Goal: Task Accomplishment & Management: Manage account settings

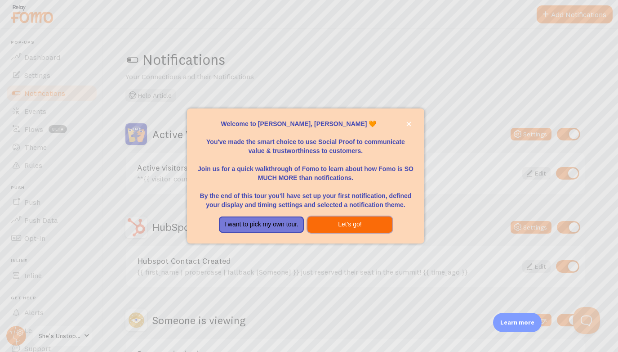
click at [352, 223] on button "Let's go!" at bounding box center [350, 224] width 85 height 16
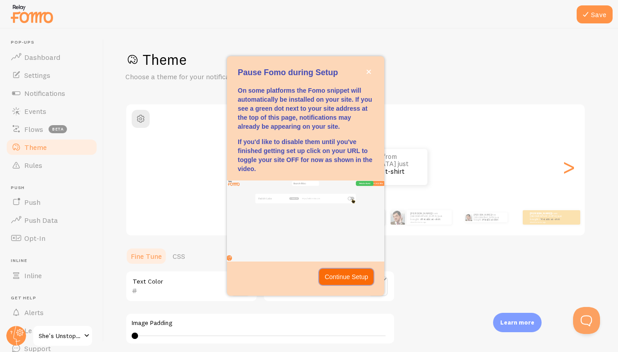
click at [338, 274] on p "Continue Setup" at bounding box center [347, 276] width 44 height 9
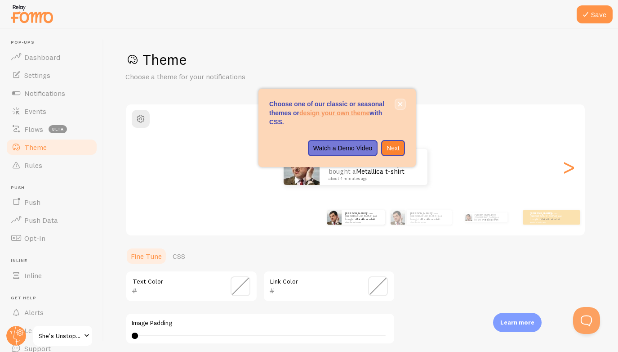
click at [401, 101] on button "close," at bounding box center [400, 103] width 9 height 9
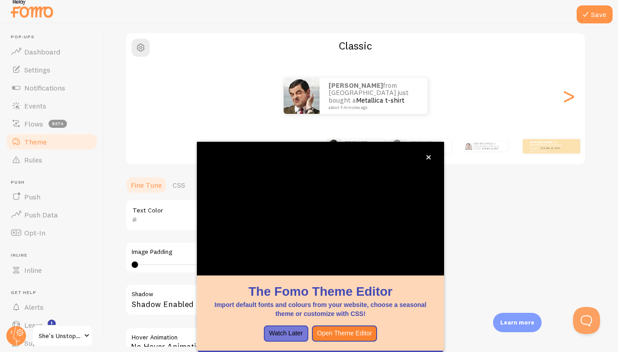
scroll to position [9, 0]
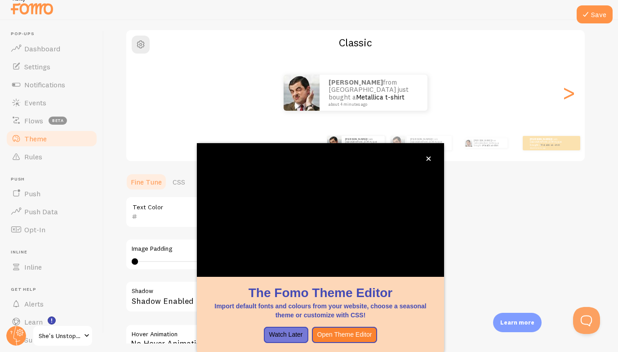
click at [74, 333] on span "She's Unstoppable Summit Optin" at bounding box center [60, 335] width 43 height 11
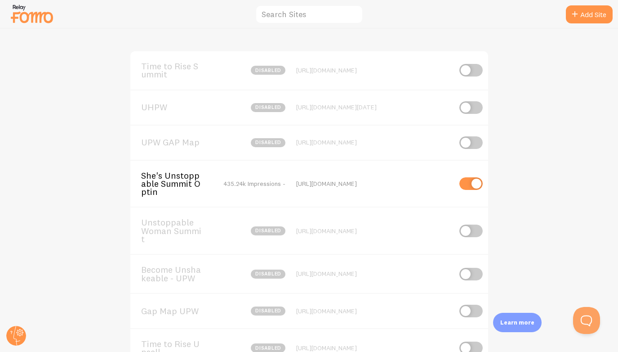
click at [468, 186] on input "checkbox" at bounding box center [470, 183] width 23 height 13
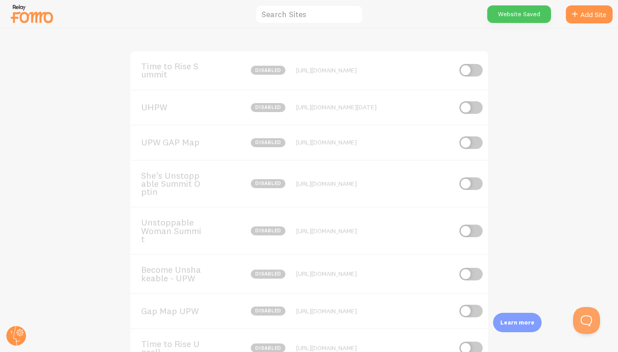
click at [471, 186] on input "checkbox" at bounding box center [470, 183] width 23 height 13
checkbox input "true"
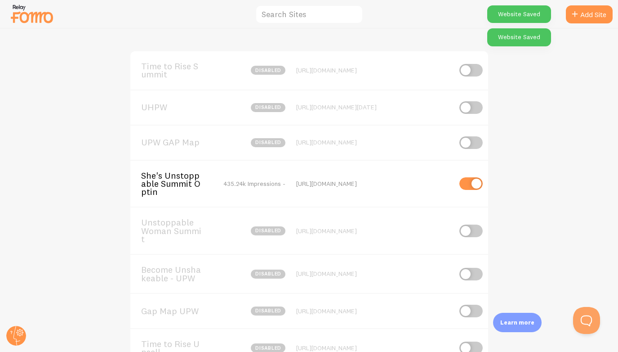
click at [472, 103] on input "checkbox" at bounding box center [470, 107] width 23 height 13
checkbox input "true"
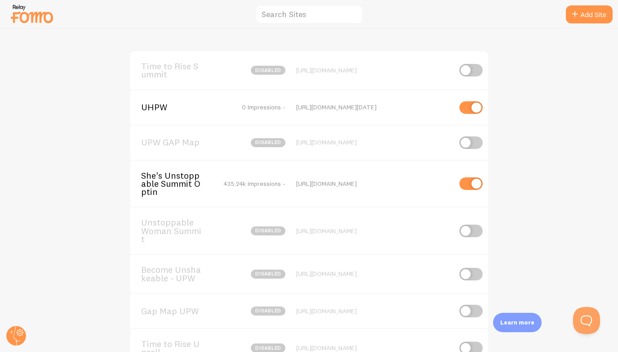
click at [159, 107] on span "UHPW" at bounding box center [177, 107] width 72 height 8
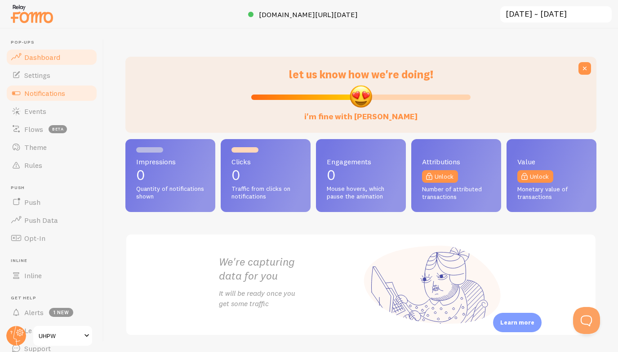
click at [69, 89] on link "Notifications" at bounding box center [51, 93] width 93 height 18
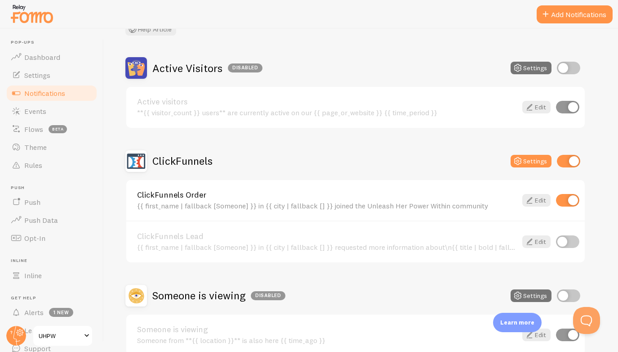
scroll to position [76, 0]
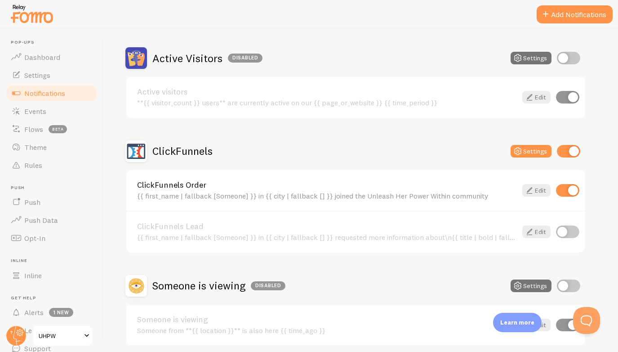
click at [288, 188] on link "ClickFunnels Order" at bounding box center [327, 185] width 380 height 8
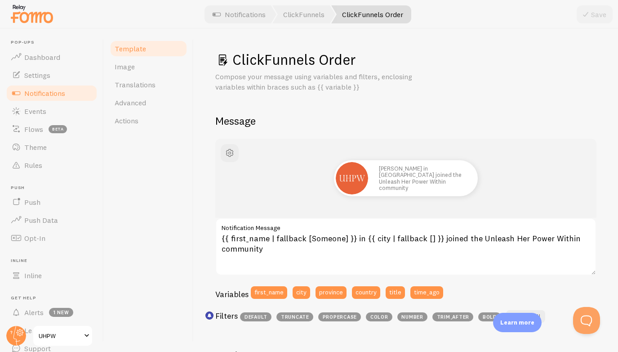
click at [71, 92] on link "Notifications" at bounding box center [51, 93] width 93 height 18
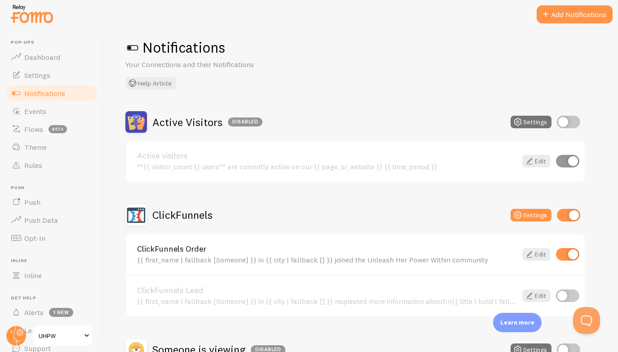
scroll to position [5, 0]
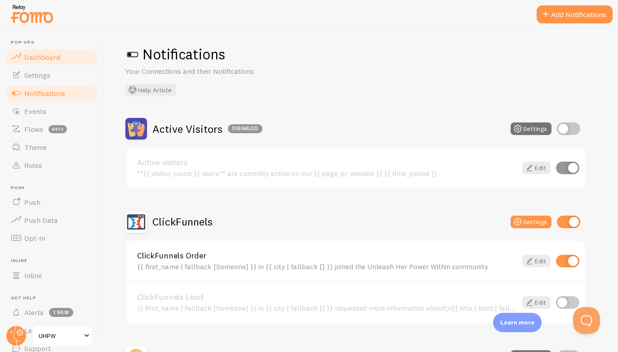
click at [61, 58] on link "Dashboard" at bounding box center [51, 57] width 93 height 18
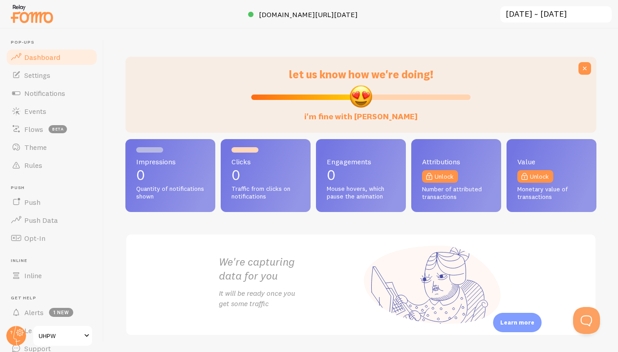
click at [33, 13] on img at bounding box center [31, 13] width 45 height 23
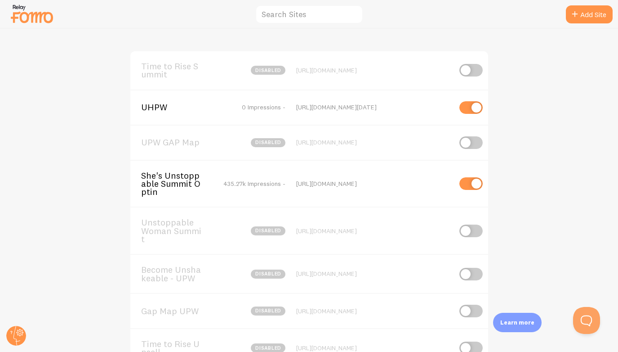
click at [98, 178] on div "Time to Rise Summit disabled https://timetorisesummit.com/join-now UHPW 0 Impre…" at bounding box center [309, 190] width 618 height 323
click at [186, 67] on span "Time to Rise Summit" at bounding box center [177, 70] width 72 height 17
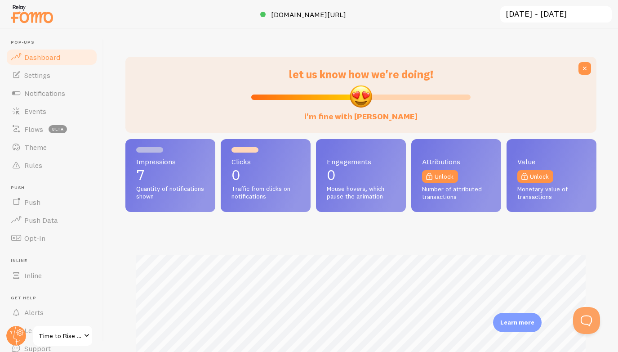
click at [85, 336] on span at bounding box center [86, 335] width 11 height 11
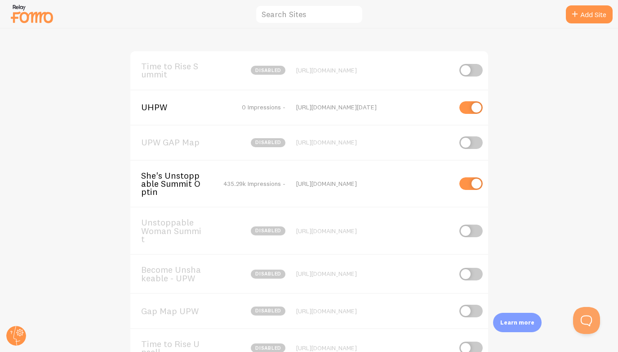
click at [176, 68] on span "Time to Rise Summit" at bounding box center [177, 70] width 72 height 17
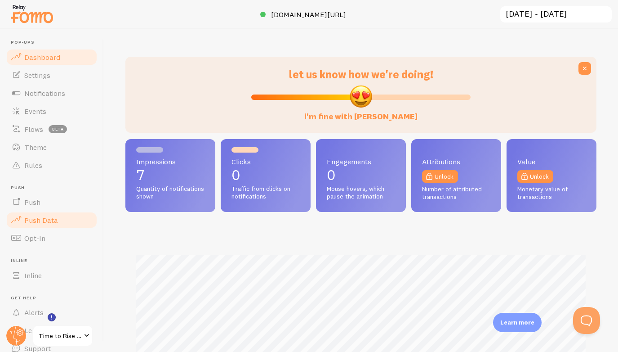
scroll to position [38, 0]
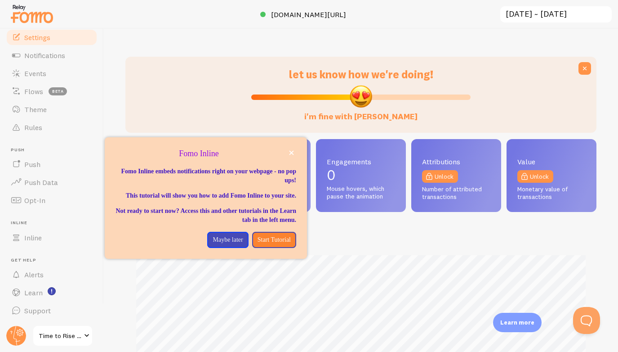
click at [60, 39] on link "Settings" at bounding box center [51, 37] width 93 height 18
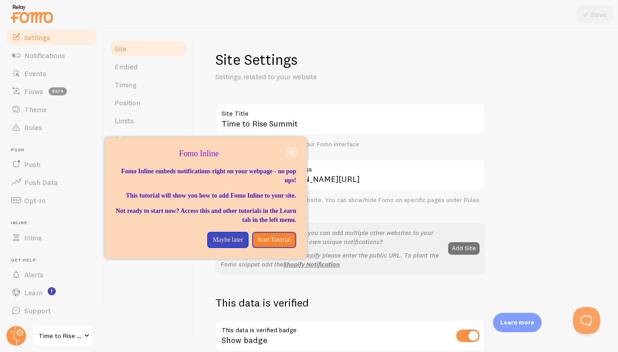
click at [290, 151] on icon "close," at bounding box center [292, 153] width 4 height 4
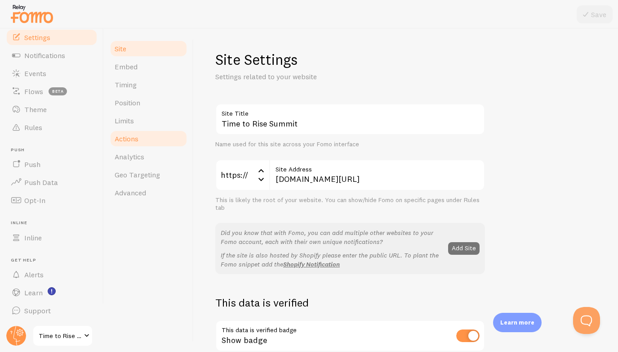
click at [141, 140] on link "Actions" at bounding box center [148, 138] width 79 height 18
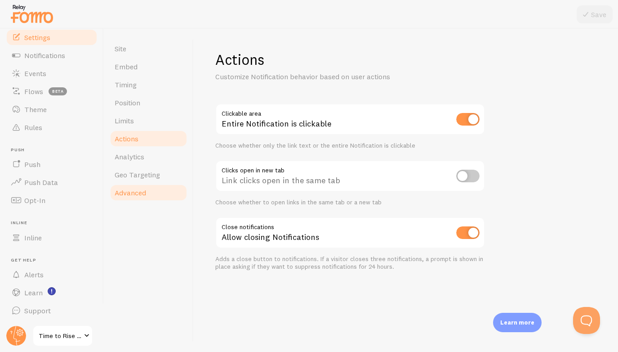
click at [153, 192] on link "Advanced" at bounding box center [148, 192] width 79 height 18
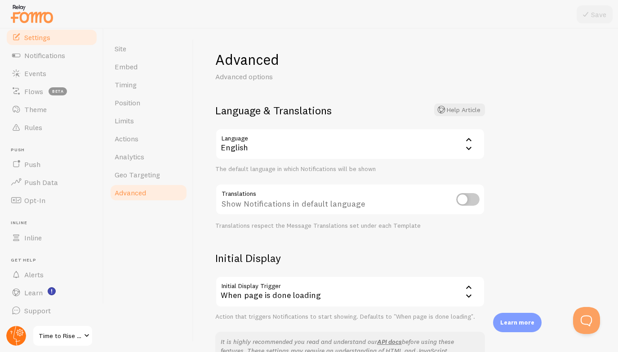
click at [18, 334] on circle at bounding box center [16, 335] width 20 height 20
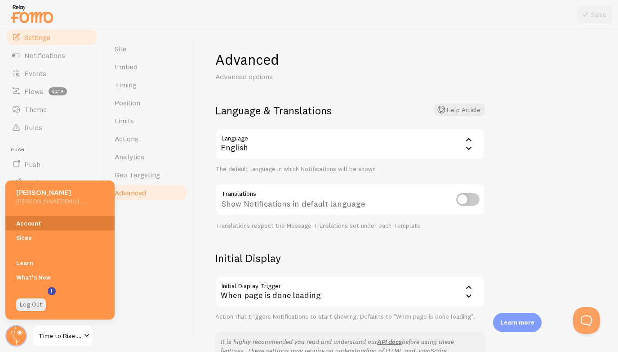
click at [67, 221] on link "Account" at bounding box center [59, 223] width 109 height 14
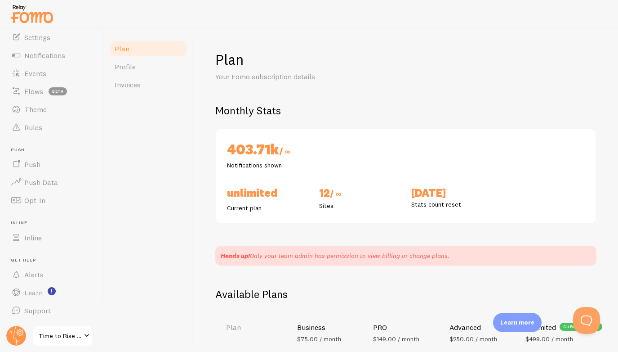
click at [53, 330] on span "Time to Rise Summit" at bounding box center [60, 335] width 43 height 11
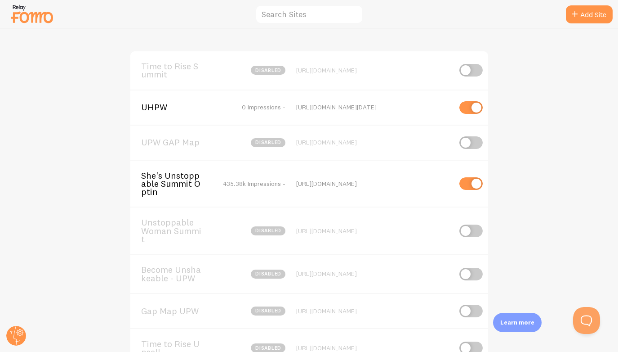
click at [470, 73] on input "checkbox" at bounding box center [470, 70] width 23 height 13
checkbox input "true"
click at [211, 66] on span "Time to Rise Summit" at bounding box center [177, 70] width 72 height 17
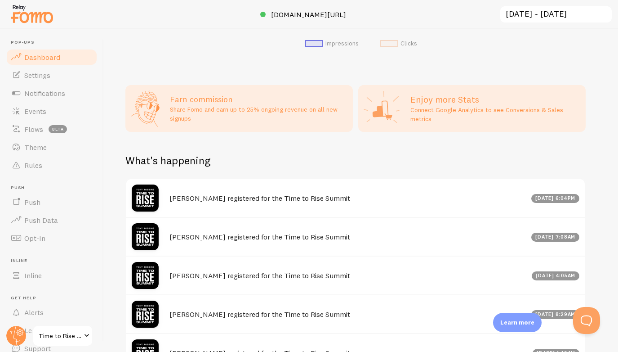
scroll to position [508, 0]
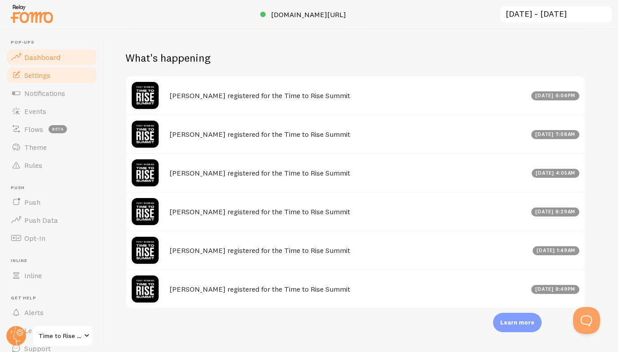
click at [58, 76] on link "Settings" at bounding box center [51, 75] width 93 height 18
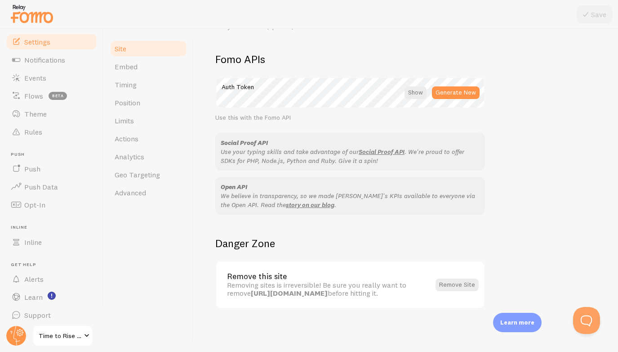
scroll to position [38, 0]
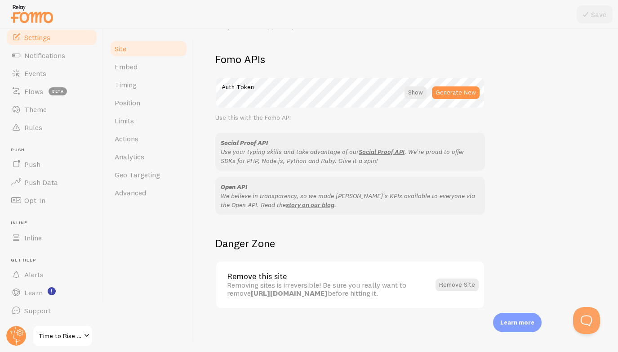
click at [55, 334] on span "Time to Rise Summit" at bounding box center [60, 335] width 43 height 11
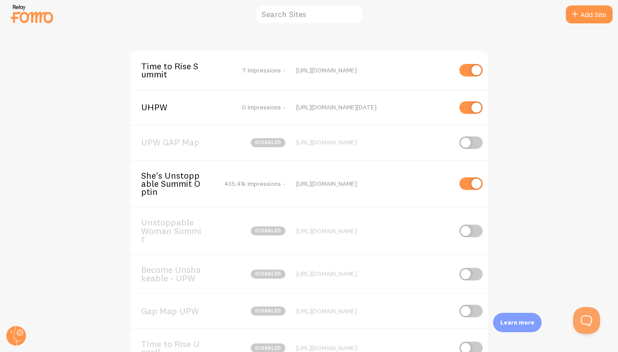
click at [468, 71] on input "checkbox" at bounding box center [470, 70] width 23 height 13
checkbox input "false"
drag, startPoint x: 416, startPoint y: 183, endPoint x: 294, endPoint y: 185, distance: 122.3
click at [294, 185] on div "She's Unstoppable Summit Optin 435.41k Impressions - https://shesunstoppablesum…" at bounding box center [309, 183] width 358 height 47
copy div "https://shesunstoppablesummit.com/join"
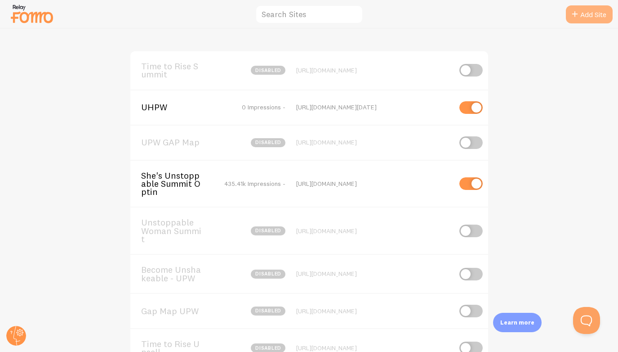
click at [591, 18] on link "Add Site" at bounding box center [589, 14] width 47 height 18
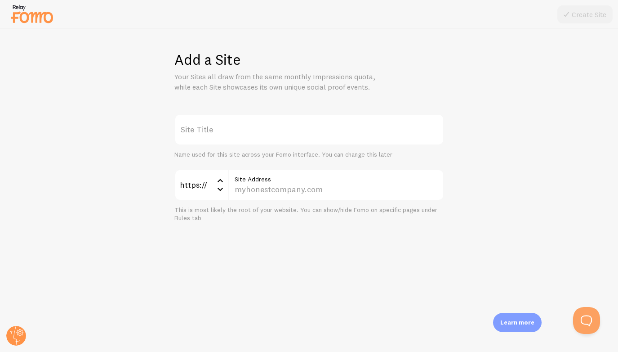
click at [256, 132] on label "Site Title" at bounding box center [309, 129] width 270 height 31
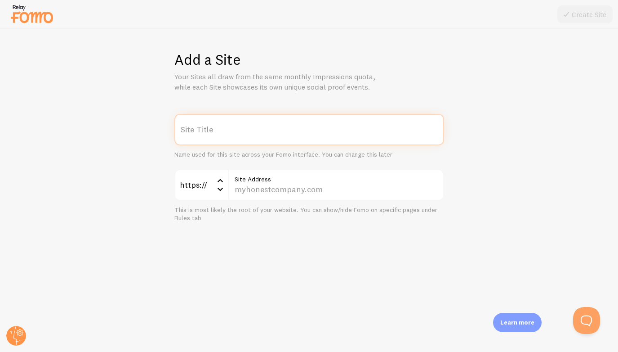
click at [256, 132] on input "Site Title" at bounding box center [309, 129] width 270 height 31
paste input "https://shesunstoppablesummit.com/join"
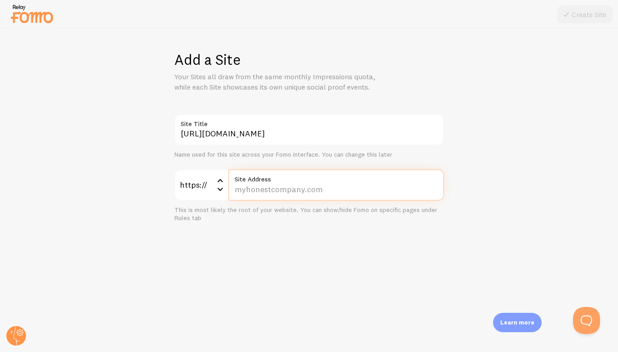
click at [244, 190] on input "Site Address" at bounding box center [336, 184] width 216 height 31
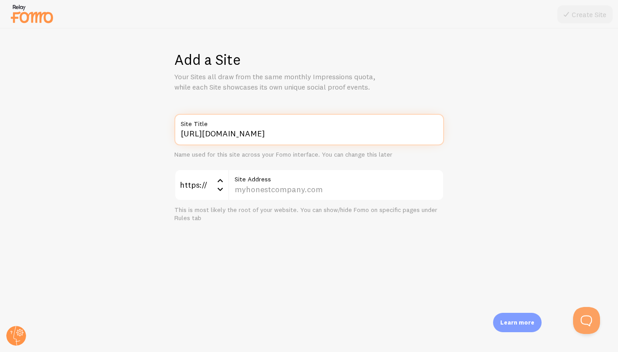
drag, startPoint x: 315, startPoint y: 134, endPoint x: 210, endPoint y: 133, distance: 104.3
click at [210, 133] on input "https://shesunstoppablesummit.com/uhpw" at bounding box center [309, 129] width 270 height 31
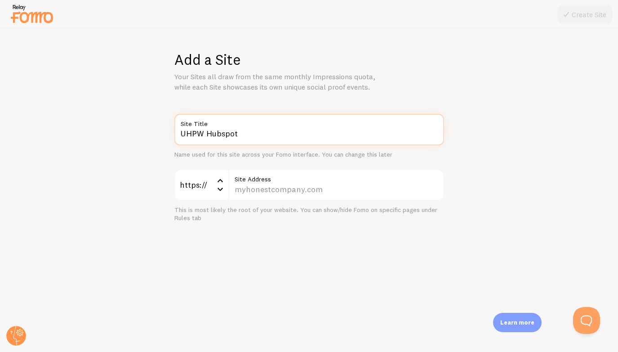
type input "UHPW Hubspot"
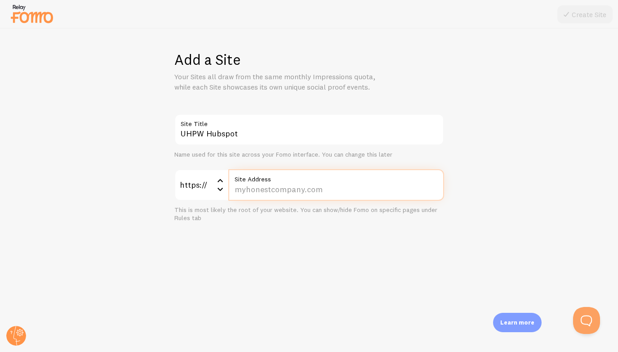
click at [251, 192] on input "Site Address" at bounding box center [336, 184] width 216 height 31
paste input "https://shesunstoppablesummit.com/join"
click at [355, 276] on div "Add a Site Your Sites all draw from the same monthly Impressions quota, while e…" at bounding box center [309, 190] width 618 height 323
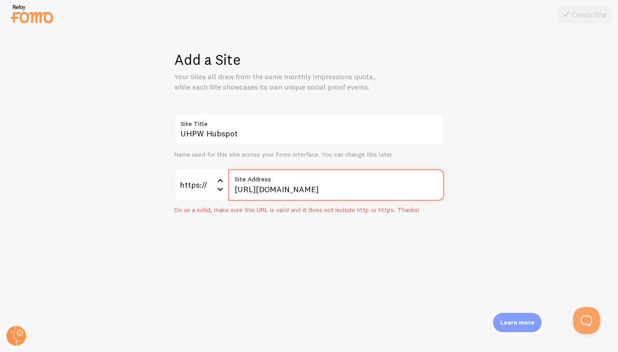
drag, startPoint x: 264, startPoint y: 189, endPoint x: 225, endPoint y: 187, distance: 38.7
click at [225, 189] on div "https:// https:// https:// http:// https://shesunstoppablesummit.com/uhpw Site …" at bounding box center [309, 184] width 270 height 31
click at [266, 192] on input "https://shesunstoppablesummit.com/uhpw" at bounding box center [336, 184] width 216 height 31
drag, startPoint x: 263, startPoint y: 191, endPoint x: 237, endPoint y: 190, distance: 25.7
click at [237, 190] on input "https://shesunstoppablesummit.com/uhpw" at bounding box center [336, 184] width 216 height 31
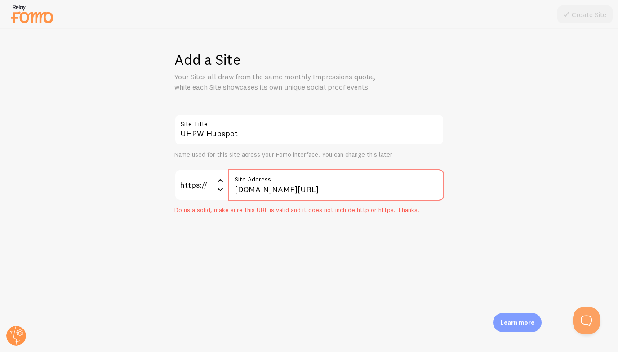
click at [271, 272] on div "Add a Site Your Sites all draw from the same monthly Impressions quota, while e…" at bounding box center [309, 190] width 618 height 323
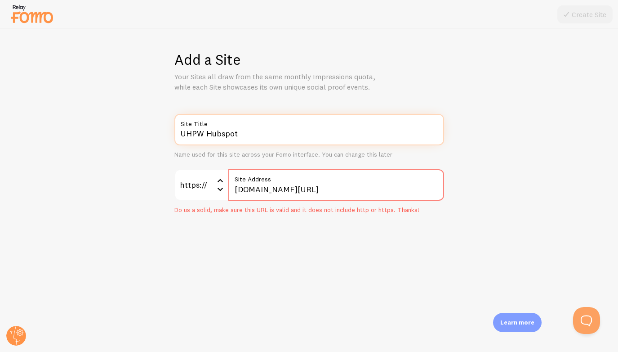
click at [275, 137] on input "UHPW Hubspot" at bounding box center [309, 129] width 270 height 31
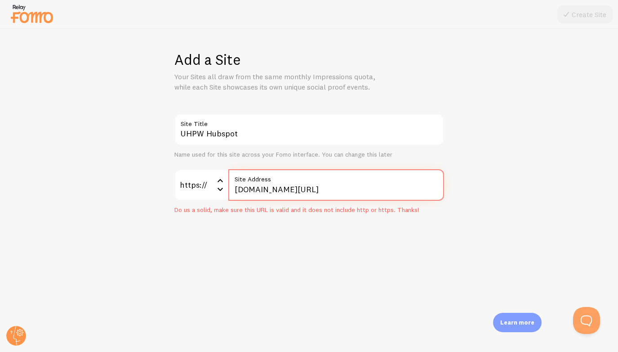
click at [406, 187] on input "shesunstoppablesummit.com/uhpw" at bounding box center [336, 184] width 216 height 31
drag, startPoint x: 384, startPoint y: 189, endPoint x: 346, endPoint y: 189, distance: 38.2
click at [346, 189] on input "shesunstoppablesummit.com/uhpw" at bounding box center [336, 184] width 216 height 31
click at [419, 246] on div "Add a Site Your Sites all draw from the same monthly Impressions quota, while e…" at bounding box center [309, 190] width 618 height 323
click at [370, 192] on input "shesunstoppablesummit.com/" at bounding box center [336, 184] width 216 height 31
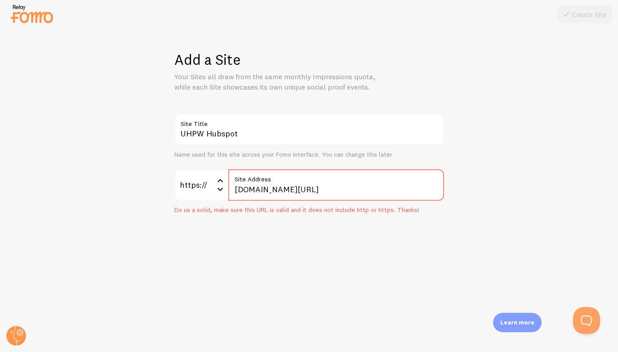
click at [221, 188] on icon at bounding box center [220, 189] width 11 height 11
click at [207, 213] on li "https://" at bounding box center [201, 214] width 52 height 16
click at [264, 246] on div "Add a Site Your Sites all draw from the same monthly Impressions quota, while e…" at bounding box center [309, 190] width 618 height 323
click at [366, 189] on input "shesunstoppablesummit.com/" at bounding box center [336, 184] width 216 height 31
type input "shesunstoppablesummit.com/uhpw"
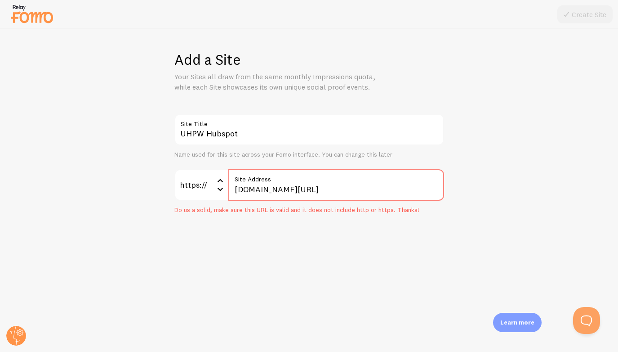
click at [353, 257] on div "Add a Site Your Sites all draw from the same monthly Impressions quota, while e…" at bounding box center [309, 190] width 618 height 323
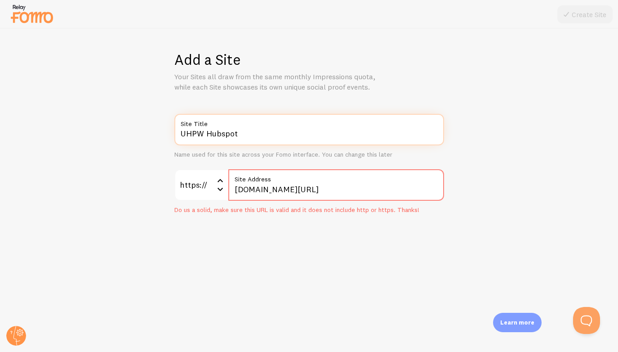
click at [321, 132] on input "UHPW Hubspot" at bounding box center [309, 129] width 270 height 31
click at [320, 142] on input "UHPW Hubspot" at bounding box center [309, 129] width 270 height 31
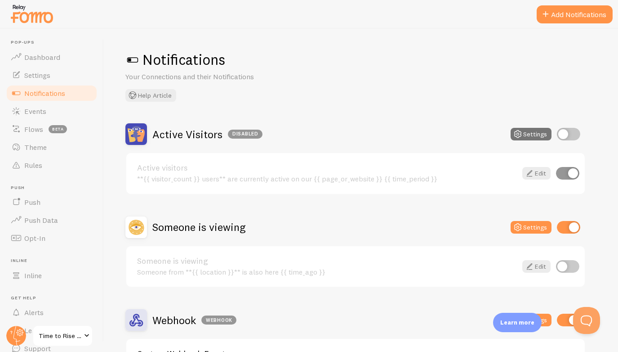
scroll to position [18, 0]
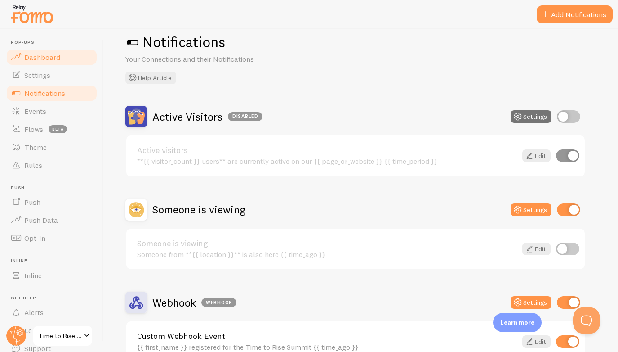
click at [44, 57] on span "Dashboard" at bounding box center [42, 57] width 36 height 9
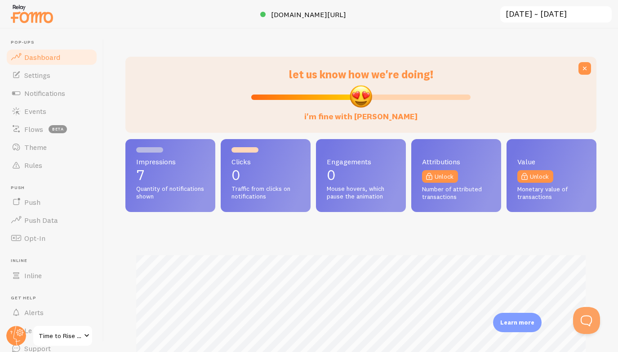
scroll to position [236, 471]
click at [60, 338] on span "Time to Rise Summit" at bounding box center [60, 335] width 43 height 11
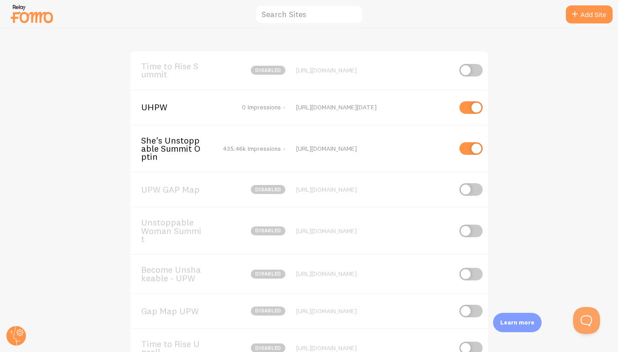
click at [379, 70] on div "[URL][DOMAIN_NAME]" at bounding box center [373, 70] width 155 height 8
click at [473, 70] on input "checkbox" at bounding box center [470, 70] width 23 height 13
checkbox input "true"
click at [377, 76] on div "Time to Rise Summit 7 Impressions - https://timetorisesummit.com/join-now" at bounding box center [309, 70] width 358 height 38
click at [377, 70] on div "[URL][DOMAIN_NAME]" at bounding box center [373, 70] width 155 height 8
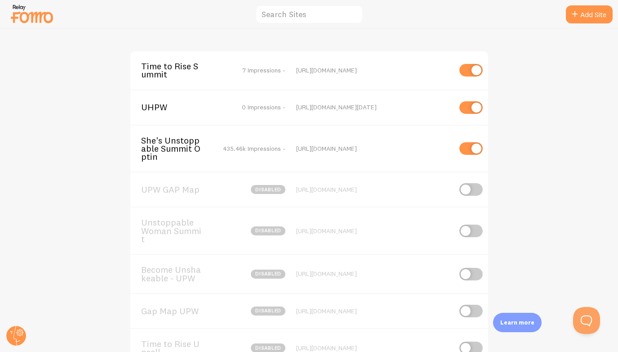
click at [179, 66] on span "Time to Rise Summit" at bounding box center [177, 70] width 72 height 17
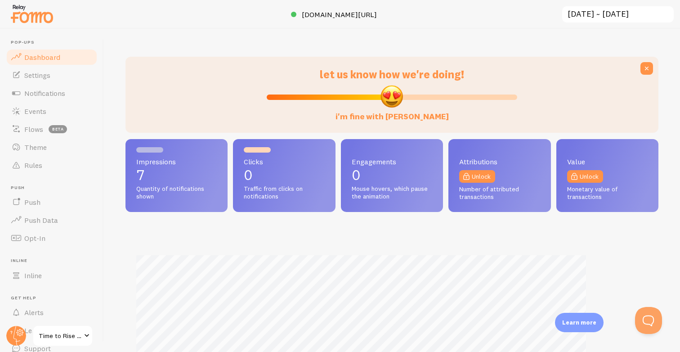
scroll to position [236, 533]
